Goal: Information Seeking & Learning: Find contact information

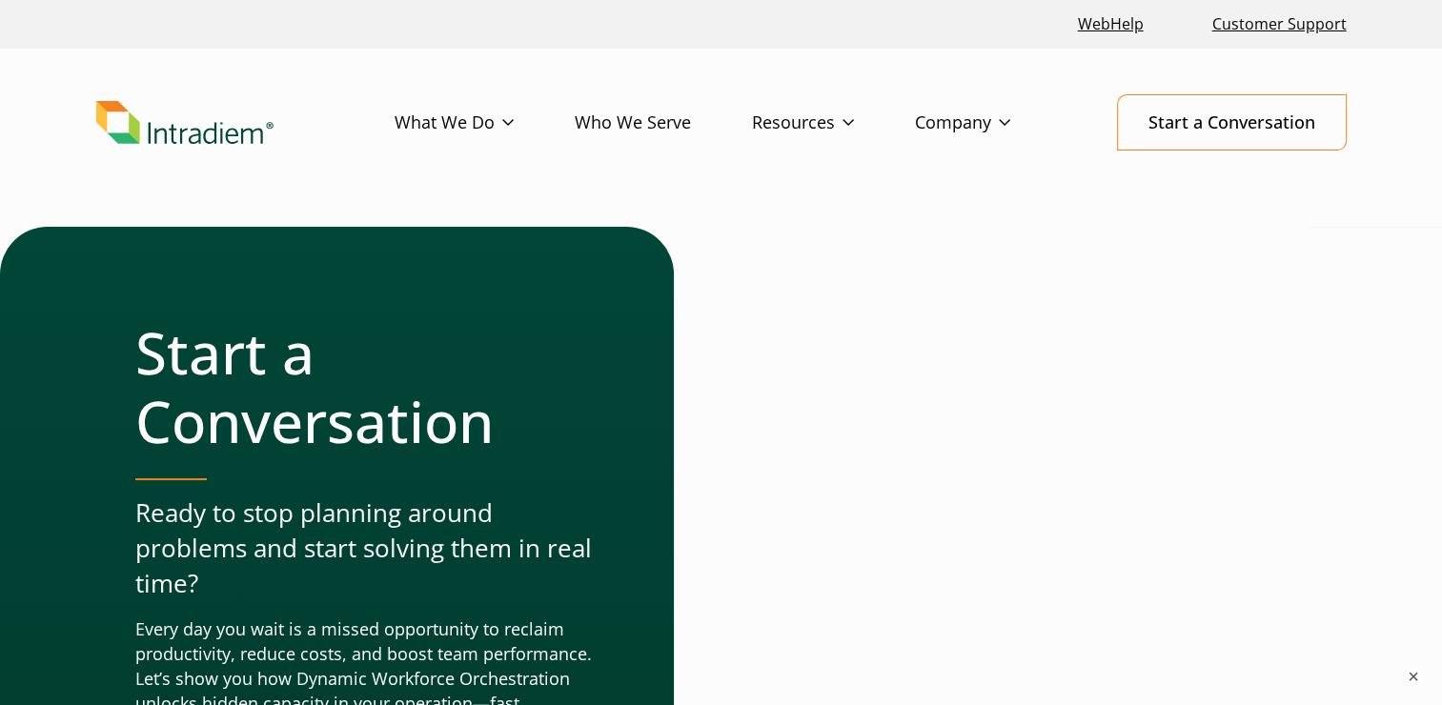
click at [1010, 192] on header "Menu What We Do Platform Who We Serve Resources Blog Events & Webinars News Suc…" at bounding box center [721, 138] width 1442 height 178
click at [976, 123] on link "Company" at bounding box center [993, 122] width 156 height 55
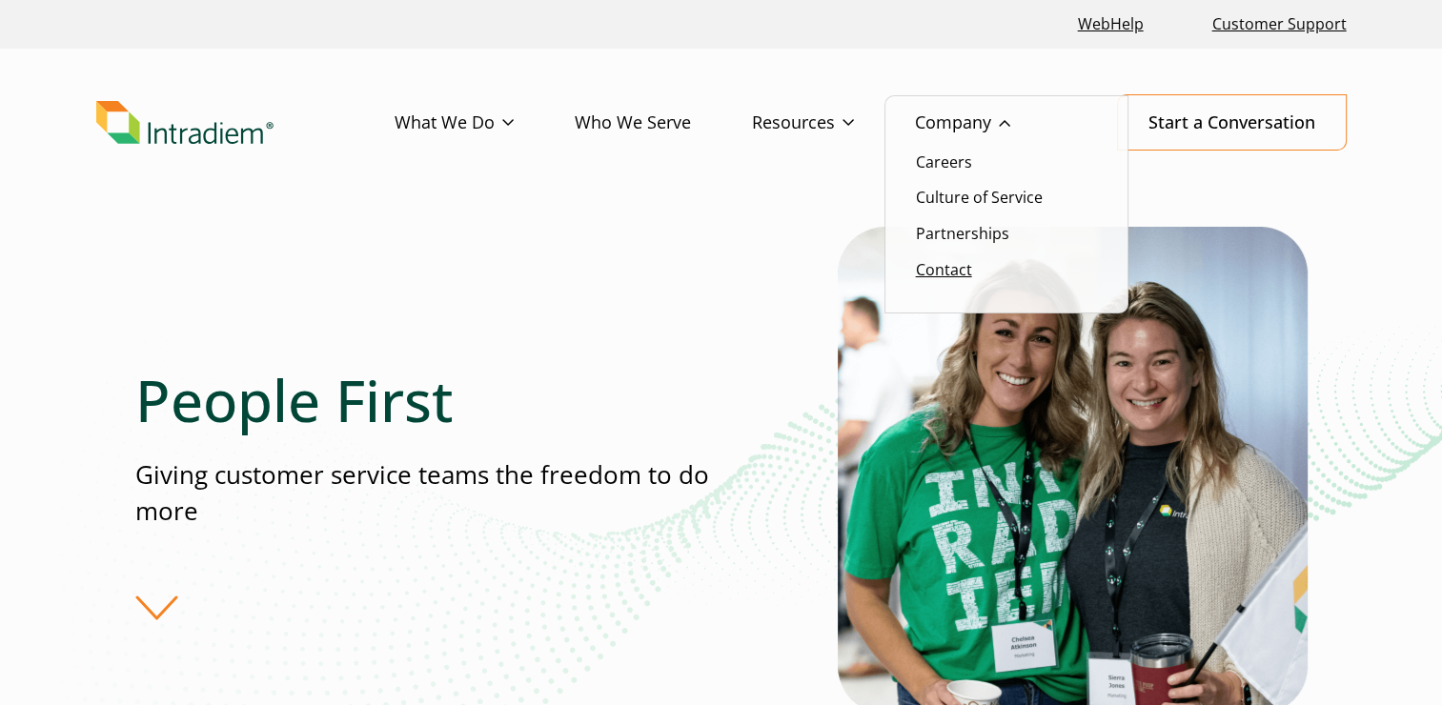
click at [942, 269] on link "Contact" at bounding box center [944, 269] width 56 height 21
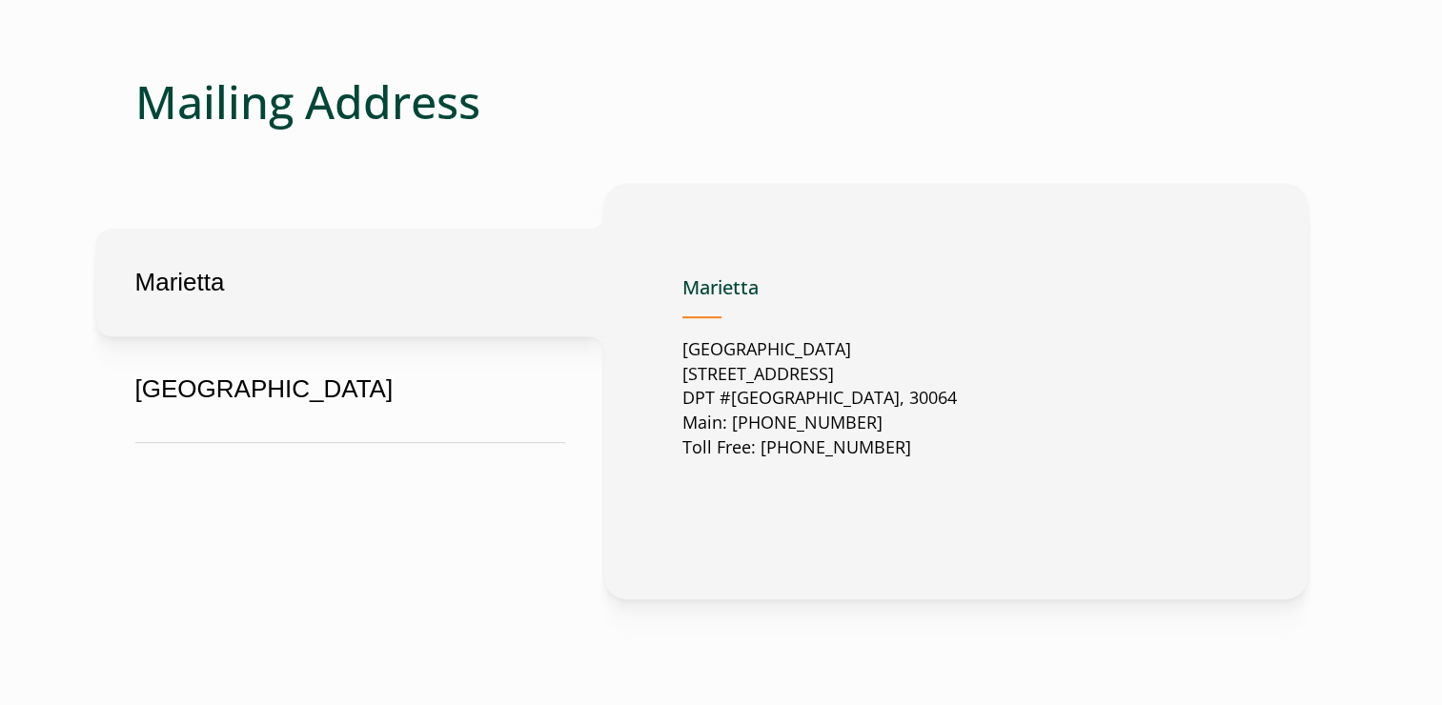
scroll to position [953, 0]
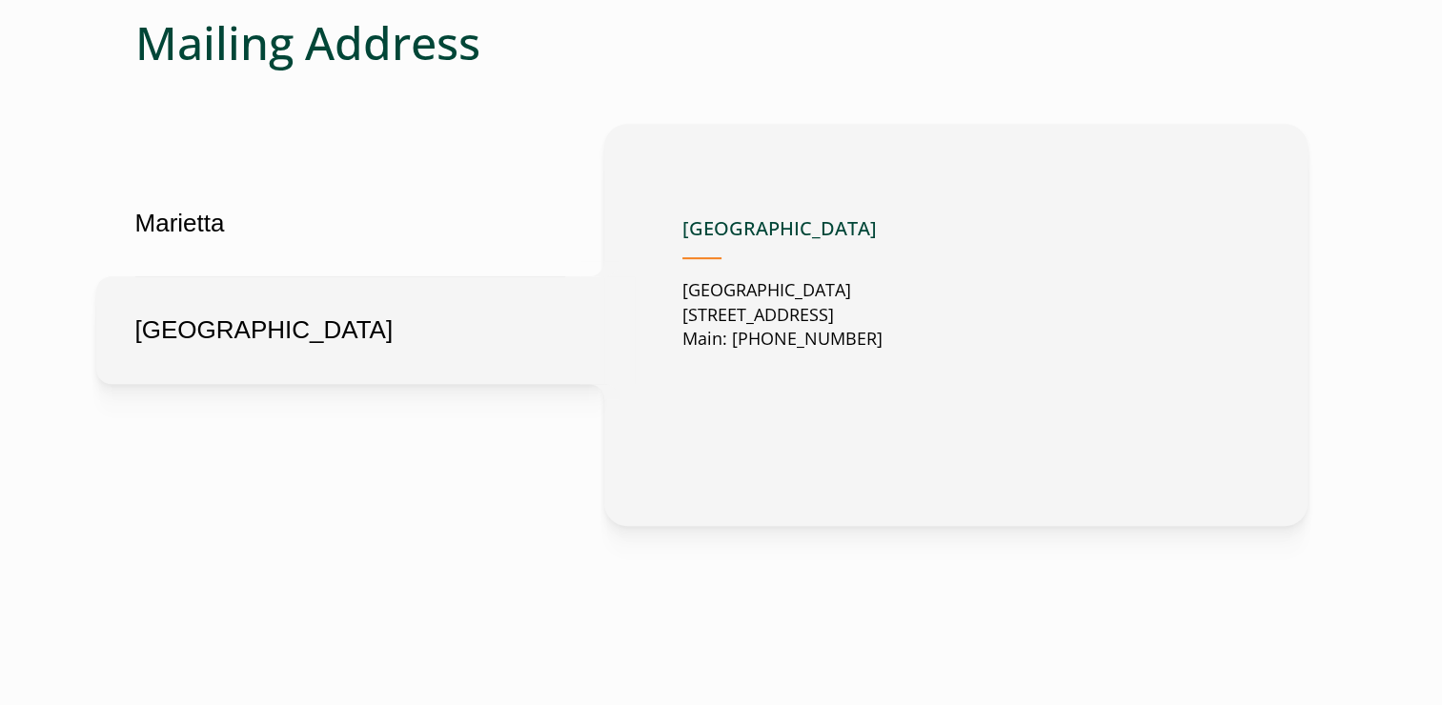
click at [326, 333] on button "London" at bounding box center [350, 330] width 508 height 108
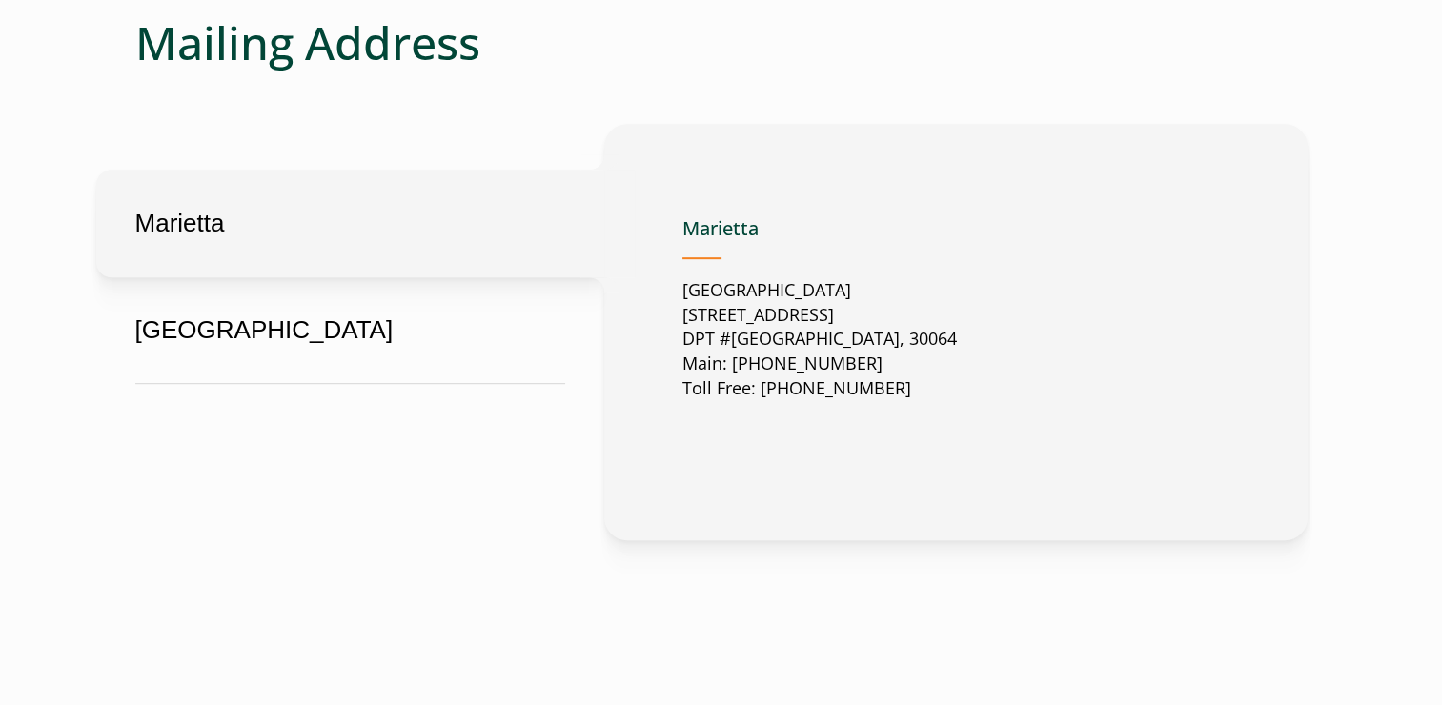
click at [323, 238] on button "Marietta" at bounding box center [350, 224] width 508 height 108
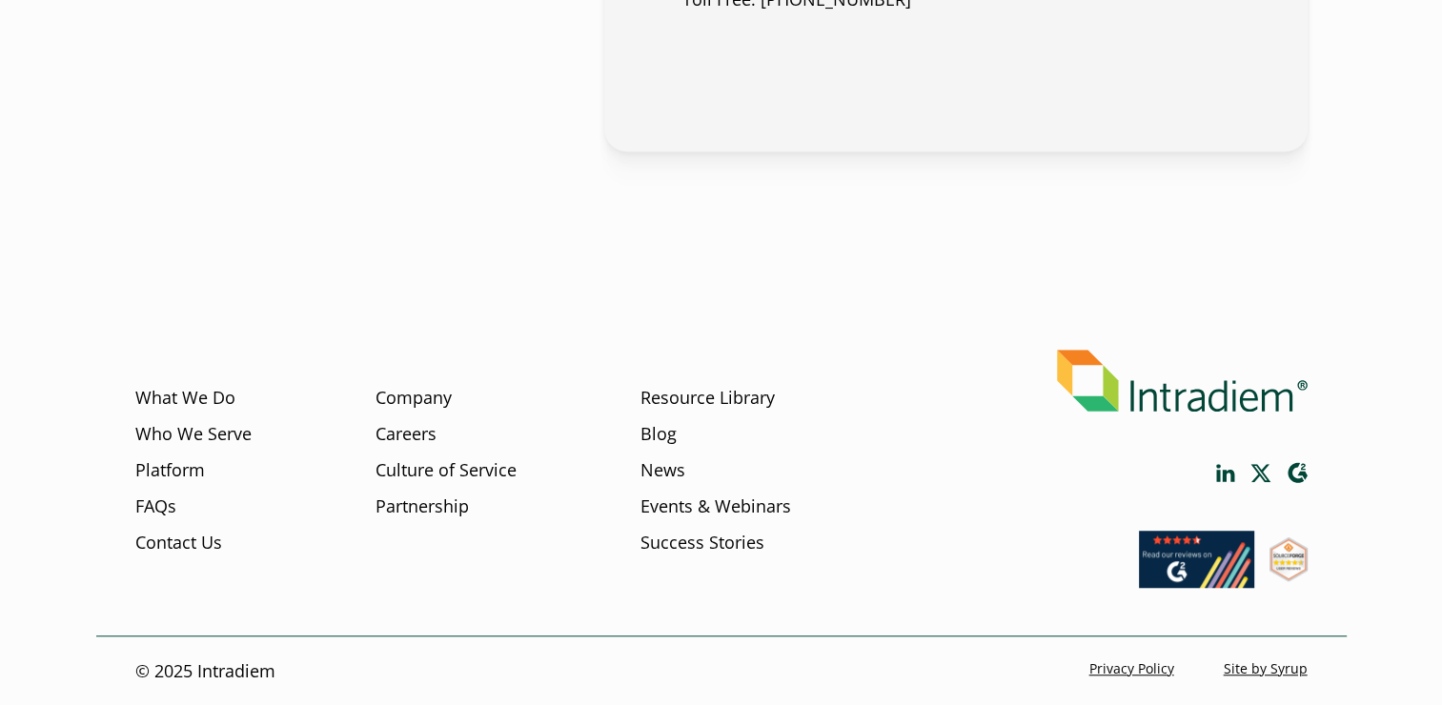
scroll to position [1343, 0]
click at [204, 538] on link "Contact Us" at bounding box center [178, 542] width 87 height 25
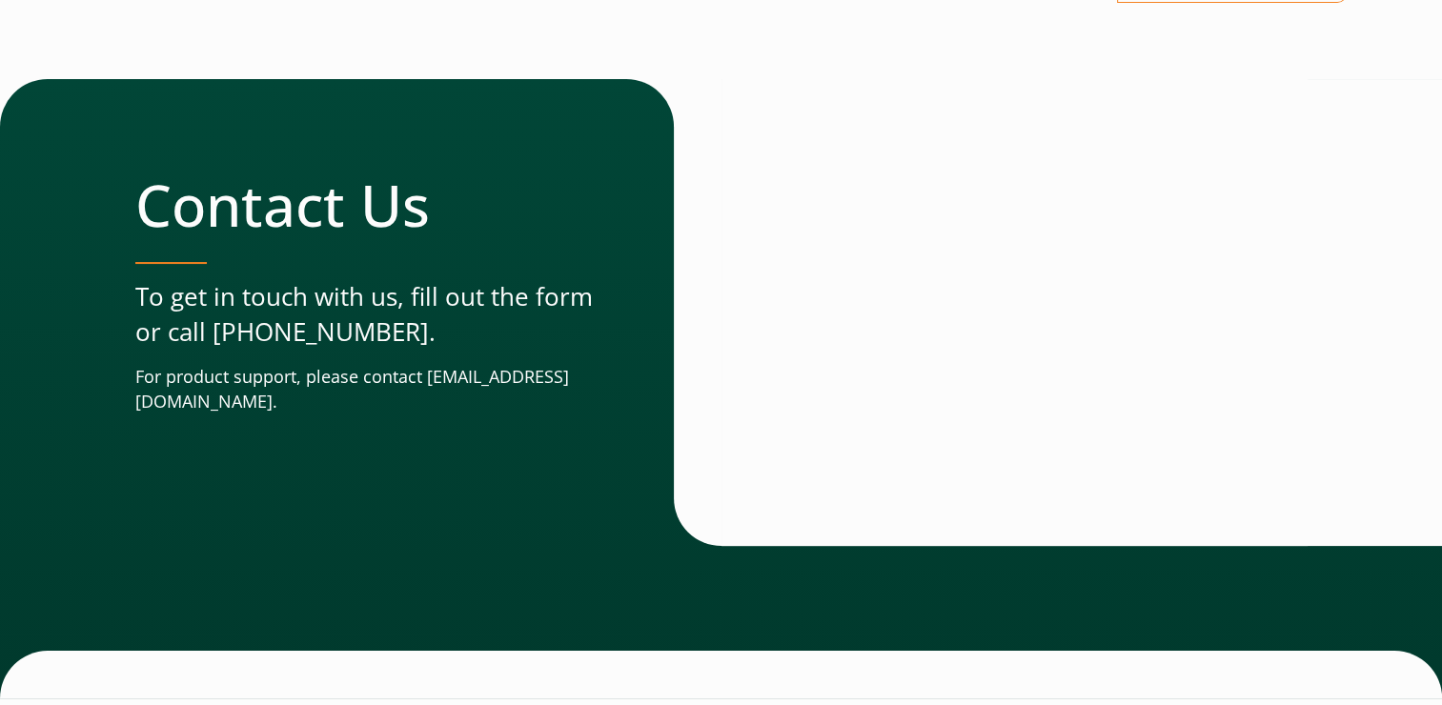
scroll to position [191, 0]
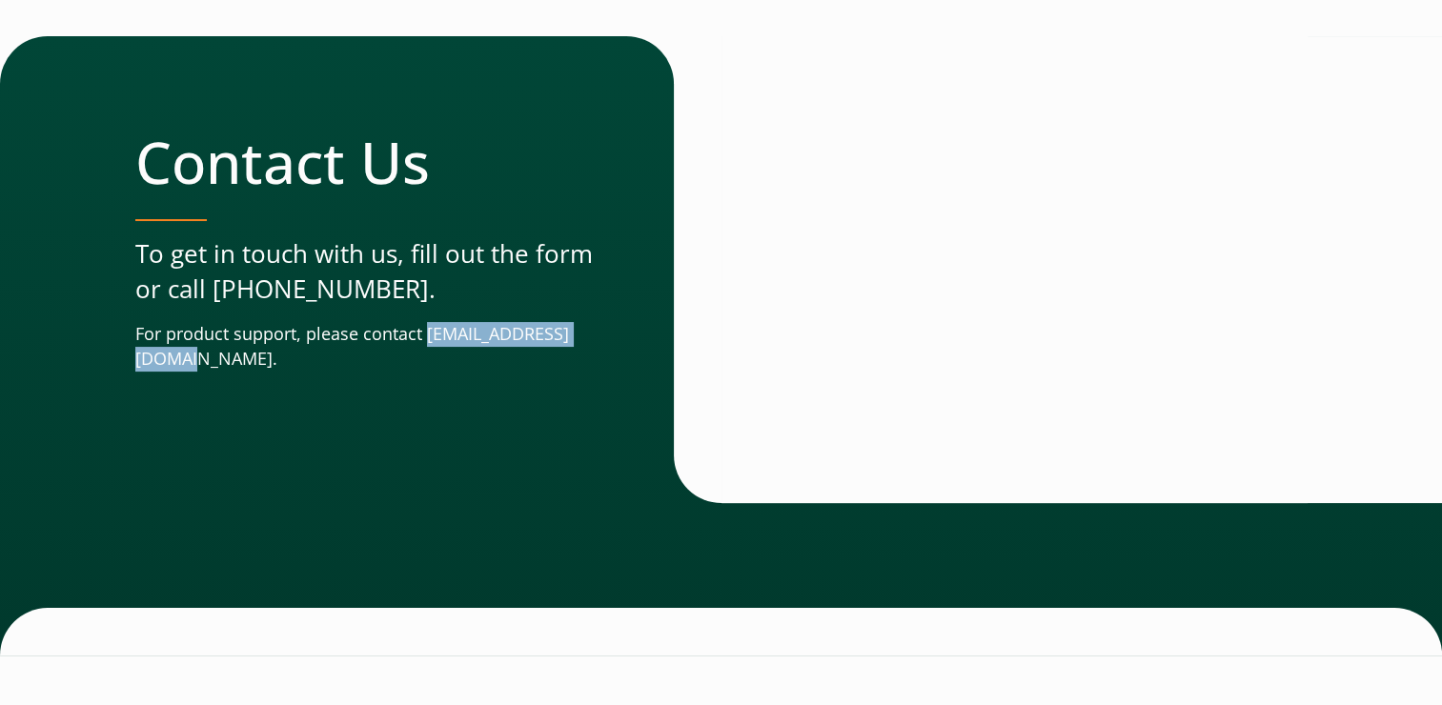
drag, startPoint x: 134, startPoint y: 356, endPoint x: 328, endPoint y: 357, distance: 193.5
click at [328, 357] on p "For product support, please contact support@intradiem.com." at bounding box center [366, 347] width 462 height 50
drag, startPoint x: 328, startPoint y: 357, endPoint x: 312, endPoint y: 362, distance: 17.2
copy p "support@intradiem.com"
